Goal: Task Accomplishment & Management: Manage account settings

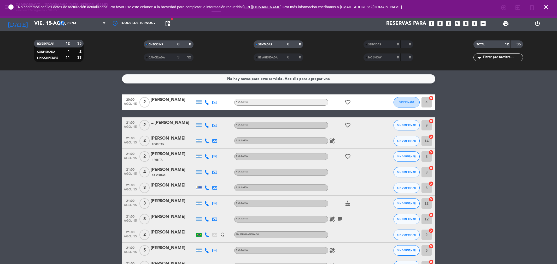
click at [43, 27] on input "vie. 15 ago." at bounding box center [65, 23] width 66 height 11
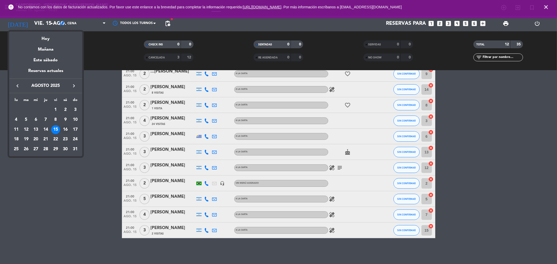
click at [66, 131] on div "16" at bounding box center [65, 129] width 9 height 9
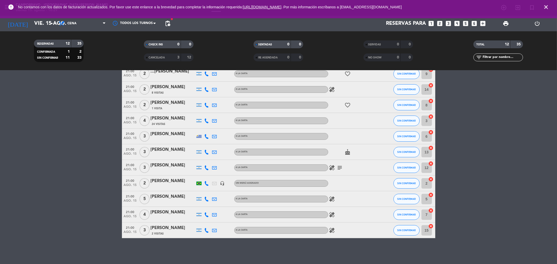
type input "sáb. 16 ago."
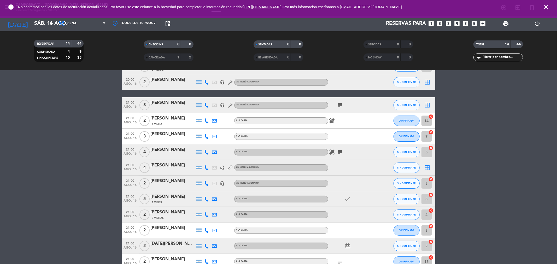
click at [89, 119] on bookings-row "20:00 [DATE] 1 Aiden Berkenkemper A LA CARTA healing subject airplanemode_activ…" at bounding box center [278, 156] width 557 height 226
click at [166, 24] on span "pending_actions" at bounding box center [167, 23] width 6 height 6
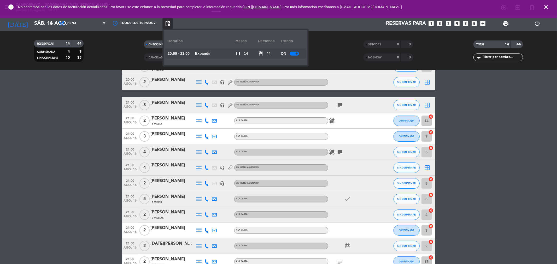
click at [294, 52] on div at bounding box center [294, 54] width 9 height 4
click at [521, 152] on bookings-row "20:00 [DATE] 1 Aiden Berkenkemper A LA CARTA healing subject airplanemode_activ…" at bounding box center [278, 156] width 557 height 226
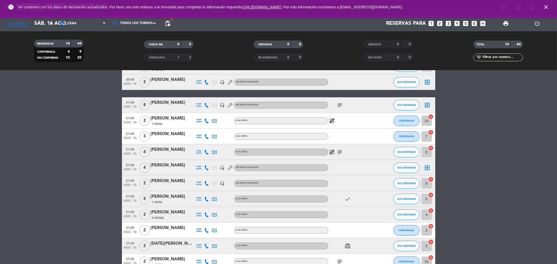
click at [166, 101] on div "[PERSON_NAME]" at bounding box center [173, 102] width 44 height 7
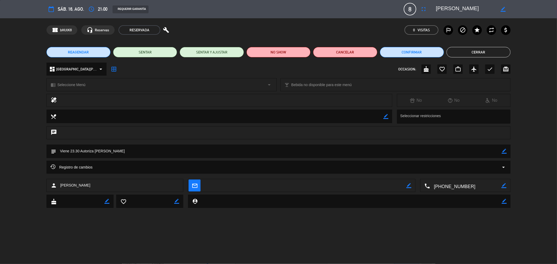
click at [504, 151] on icon "border_color" at bounding box center [503, 151] width 5 height 5
click at [503, 150] on icon at bounding box center [503, 151] width 5 height 5
click at [483, 53] on button "Cerrar" at bounding box center [478, 52] width 64 height 10
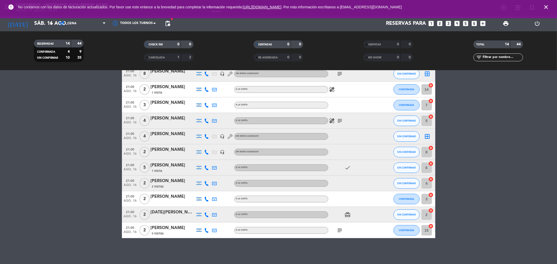
scroll to position [54, 0]
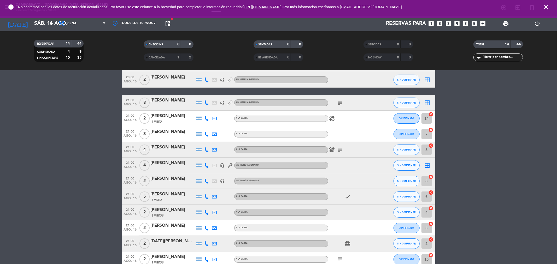
click at [545, 8] on icon "close" at bounding box center [545, 7] width 6 height 6
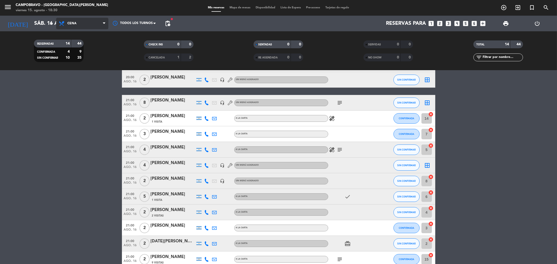
click at [84, 25] on span "Cena" at bounding box center [82, 23] width 52 height 11
click at [90, 46] on div "menu Campobravo - [GEOGRAPHIC_DATA][PERSON_NAME] [DATE] 15. agosto - 18:30 Mis …" at bounding box center [278, 35] width 557 height 70
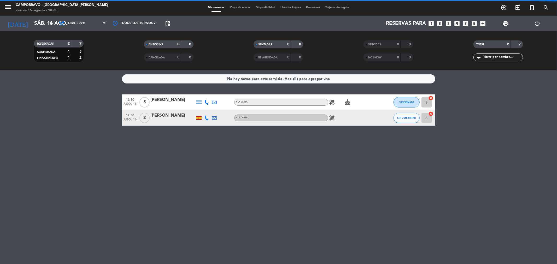
scroll to position [0, 0]
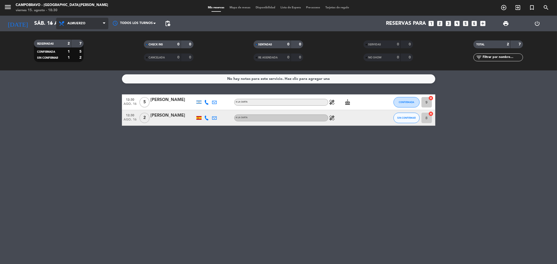
click at [90, 26] on span "Almuerzo" at bounding box center [82, 23] width 52 height 11
click at [87, 55] on div "menu Campobravo - [GEOGRAPHIC_DATA][PERSON_NAME] [DATE] 15. agosto - 18:30 Mis …" at bounding box center [278, 35] width 557 height 70
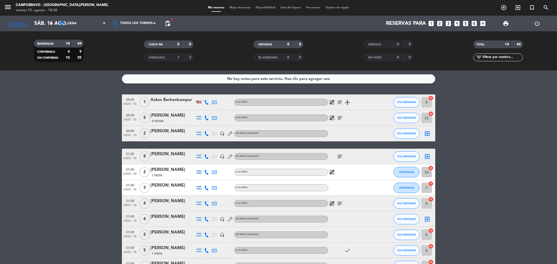
click at [154, 153] on div "[PERSON_NAME]" at bounding box center [173, 154] width 44 height 7
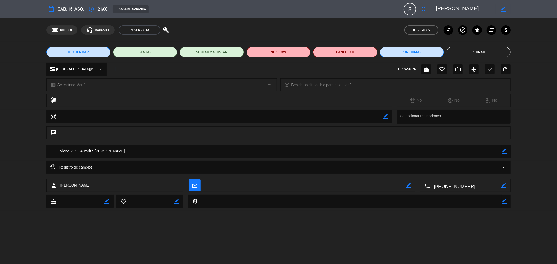
click at [502, 151] on icon "border_color" at bounding box center [503, 151] width 5 height 5
type textarea "Viene 23.30 Autoriza [PERSON_NAME]// COPA DE CHAMPANGN 15% DE DESCUENTO (AUTORI…"
click at [501, 149] on icon at bounding box center [503, 151] width 5 height 5
click at [493, 50] on button "Cerrar" at bounding box center [478, 52] width 64 height 10
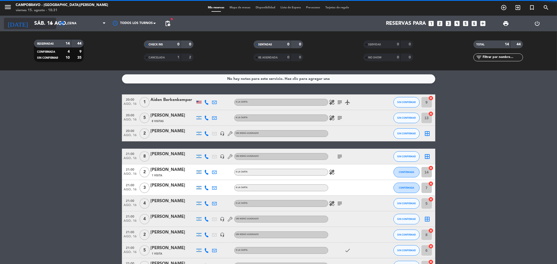
click at [43, 21] on input "sáb. 16 ago." at bounding box center [65, 23] width 66 height 11
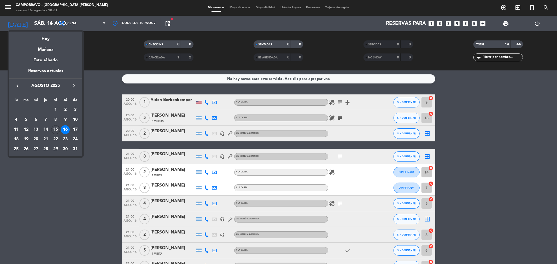
click at [74, 129] on div "17" at bounding box center [75, 129] width 9 height 9
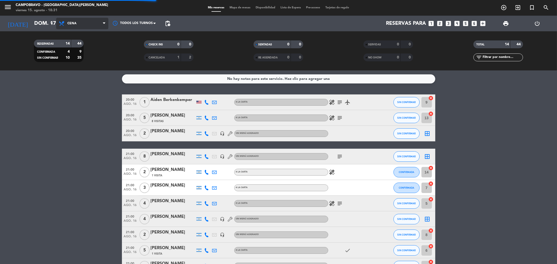
click at [97, 25] on span "Cena" at bounding box center [82, 23] width 52 height 11
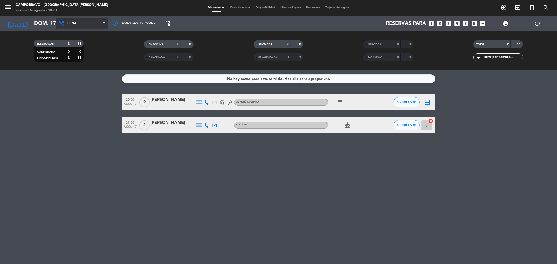
click at [88, 25] on span "Cena" at bounding box center [82, 23] width 52 height 11
click at [78, 41] on div "menu Campobravo - [GEOGRAPHIC_DATA][PERSON_NAME] [DATE] 15. agosto - 18:31 Mis …" at bounding box center [278, 35] width 557 height 70
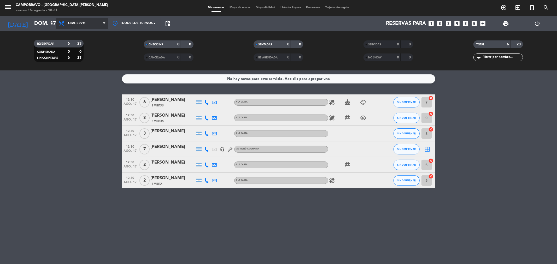
click at [94, 25] on span "Almuerzo" at bounding box center [82, 23] width 52 height 11
click at [86, 57] on div "menu Campobravo - [GEOGRAPHIC_DATA][PERSON_NAME] [DATE] 15. agosto - 18:31 Mis …" at bounding box center [278, 35] width 557 height 70
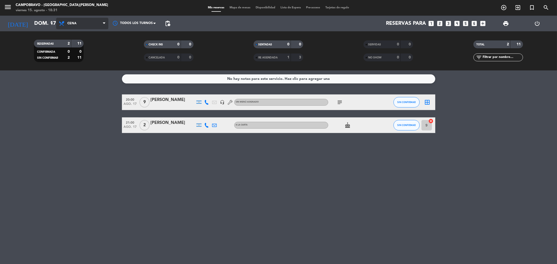
click at [79, 25] on span "Cena" at bounding box center [82, 23] width 52 height 11
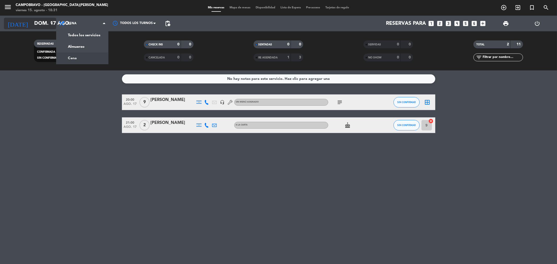
click at [49, 22] on icon "arrow_drop_down" at bounding box center [52, 23] width 6 height 6
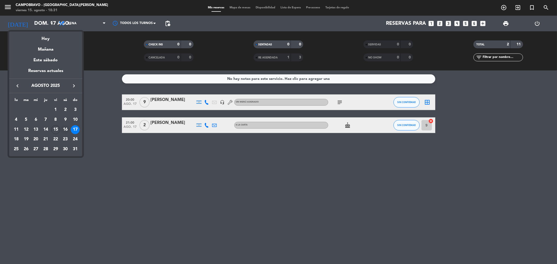
click at [65, 129] on div "16" at bounding box center [65, 129] width 9 height 9
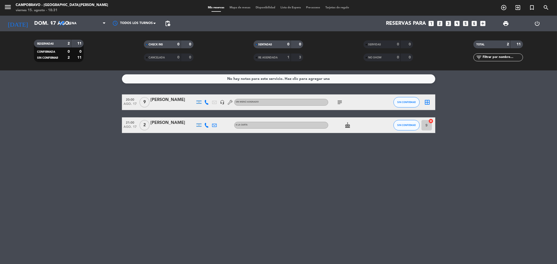
type input "sáb. 16 ago."
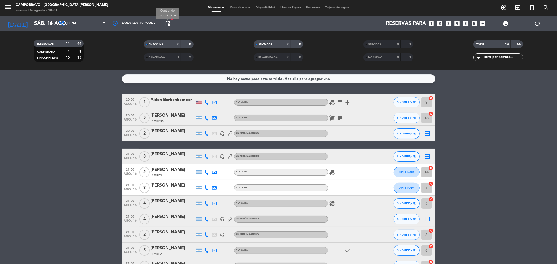
click at [168, 24] on span "pending_actions" at bounding box center [167, 23] width 6 height 6
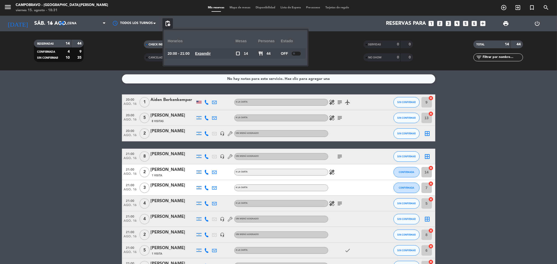
click at [67, 129] on bookings-row "20:00 [DATE] 1 Aiden Berkenkemper A LA CARTA healing subject airplanemode_activ…" at bounding box center [278, 207] width 557 height 226
